Goal: Check status: Check status

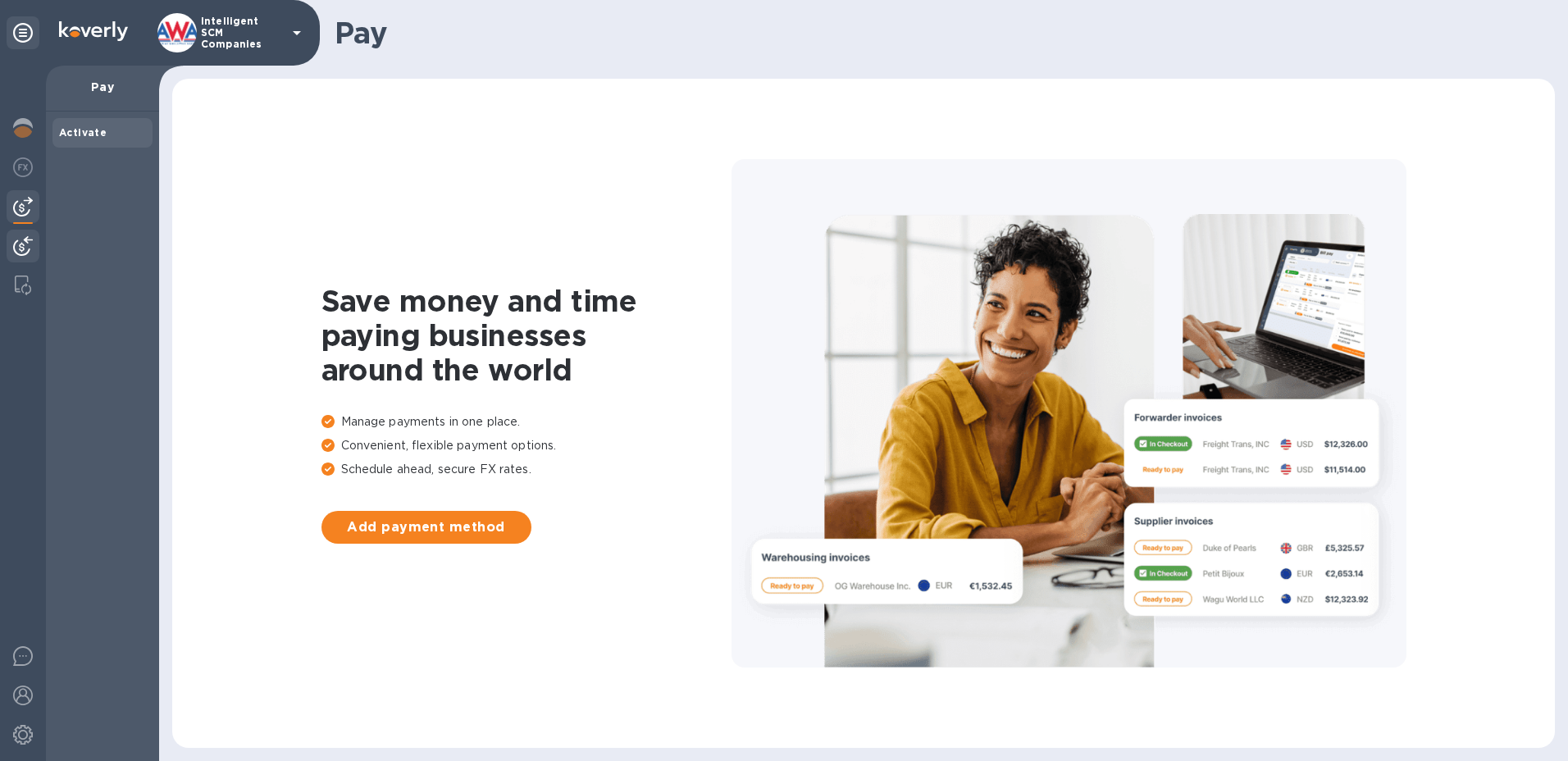
click at [31, 246] on img at bounding box center [23, 246] width 20 height 20
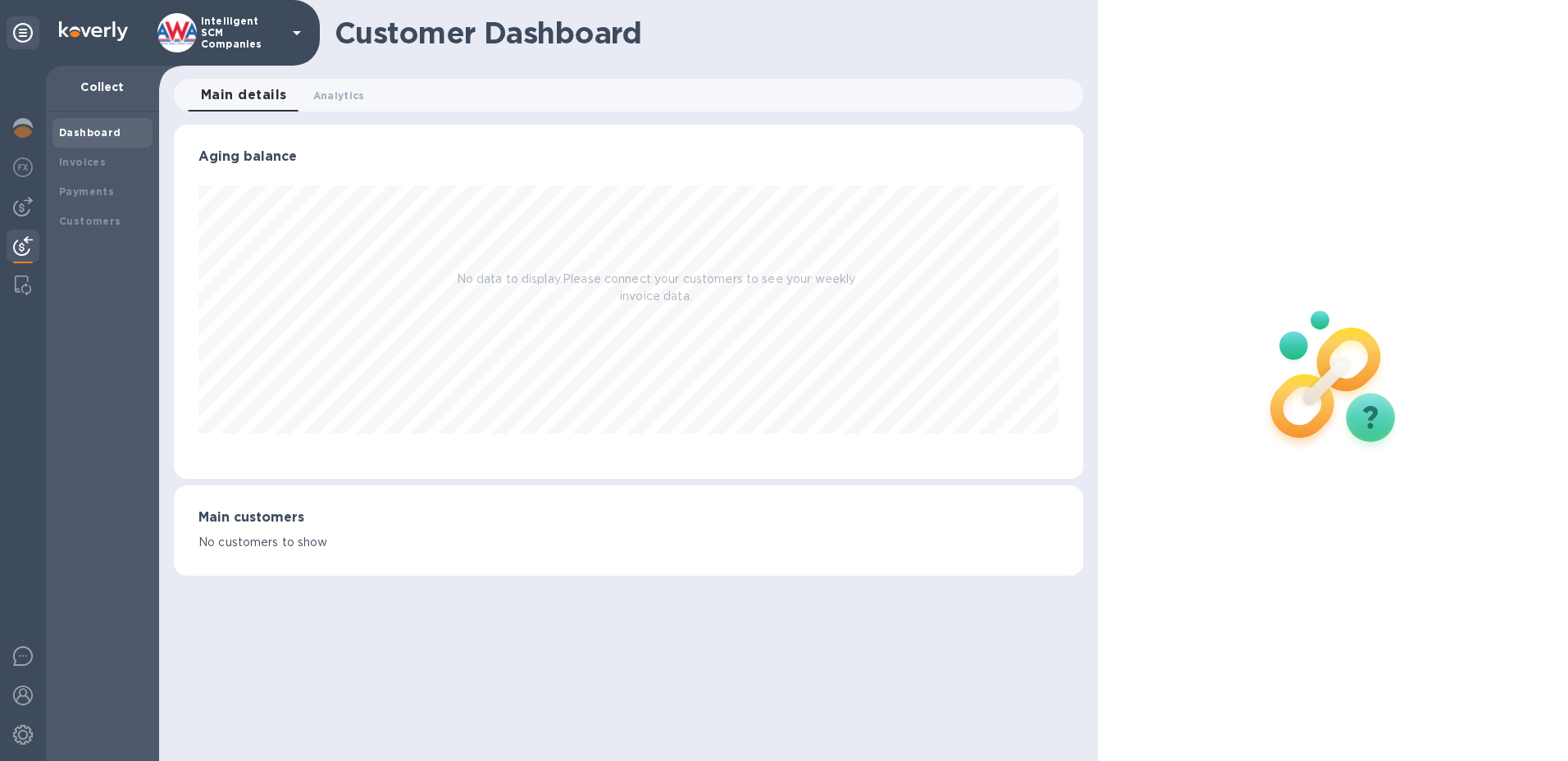
scroll to position [354, 910]
click at [92, 181] on div "Payments" at bounding box center [102, 192] width 100 height 30
